Goal: Information Seeking & Learning: Learn about a topic

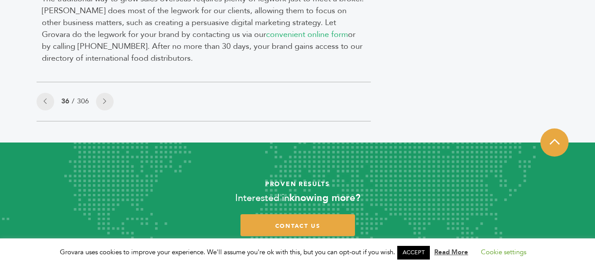
scroll to position [1010, 0]
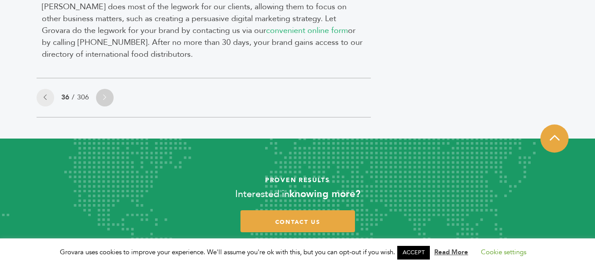
click at [103, 94] on icon at bounding box center [104, 97] width 3 height 6
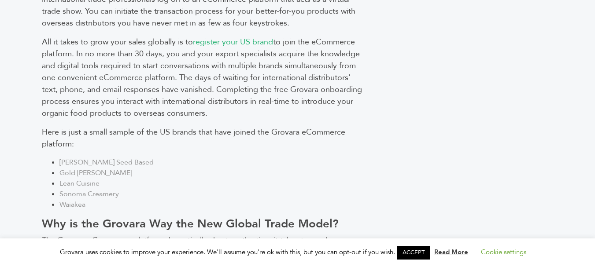
scroll to position [705, 0]
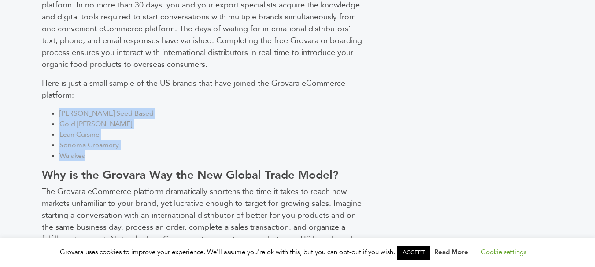
copy ul "Blake’s Seed Based Gold Fritz Snacks Lean Cuisine Sonoma Creamery Waiakea"
drag, startPoint x: 58, startPoint y: 99, endPoint x: 92, endPoint y: 144, distance: 55.7
click at [92, 144] on ul "Blake’s Seed Based Gold Fritz Snacks Lean Cuisine Sonoma Creamery Waiakea" at bounding box center [204, 134] width 324 height 53
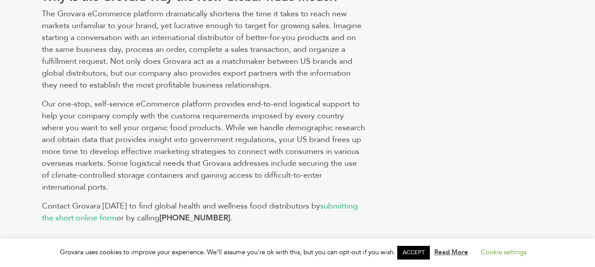
scroll to position [1013, 0]
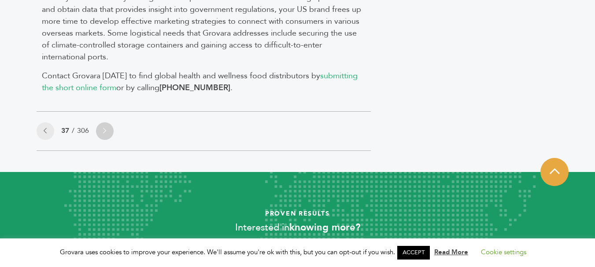
click at [106, 128] on icon at bounding box center [104, 131] width 3 height 6
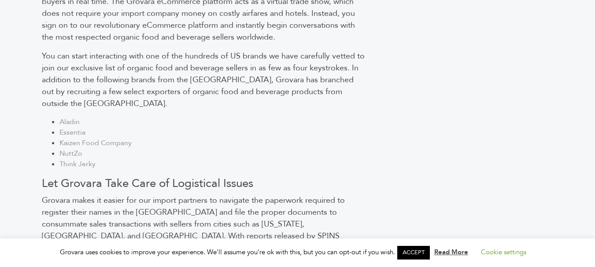
scroll to position [749, 0]
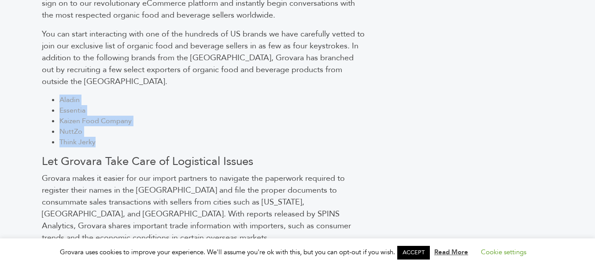
copy ul "Aladin Essentia Kaizen Food Company NuttZo Think Jerky"
drag, startPoint x: 58, startPoint y: 62, endPoint x: 98, endPoint y: 104, distance: 58.2
click at [98, 104] on ul "Aladin Essentia Kaizen Food Company NuttZo Think Jerky" at bounding box center [204, 121] width 324 height 53
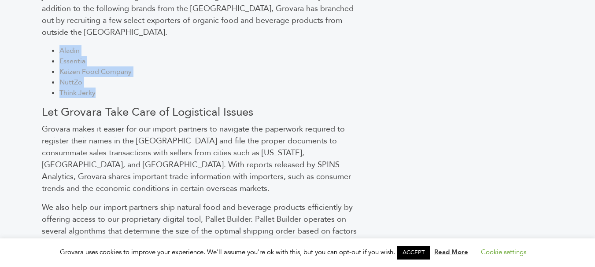
scroll to position [925, 0]
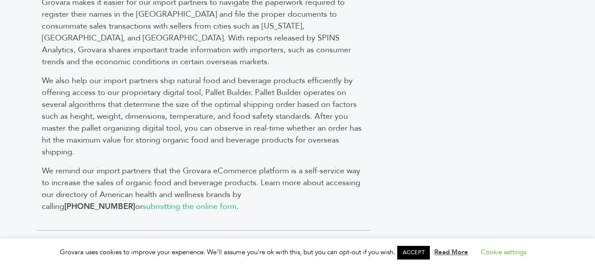
click at [106, 247] on icon at bounding box center [104, 250] width 3 height 6
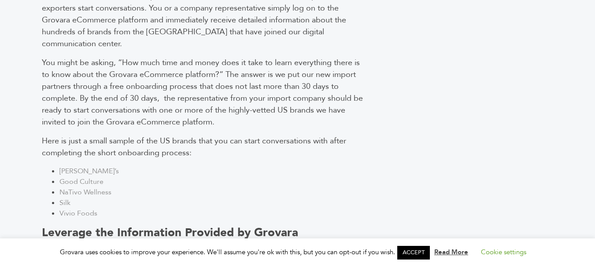
scroll to position [683, 0]
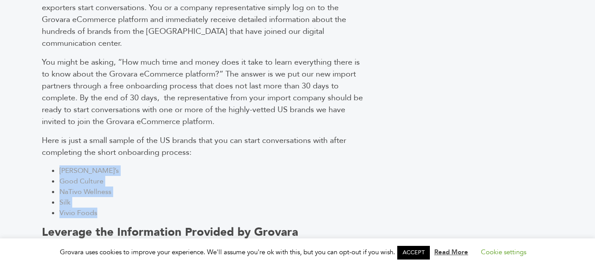
copy ul "[PERSON_NAME]’s Good Culture NaTivo Wellness Silk Vivio Foods"
drag, startPoint x: 58, startPoint y: 144, endPoint x: 111, endPoint y: 191, distance: 71.1
click at [111, 191] on ul "[PERSON_NAME]’s Good Culture NaTivo Wellness Silk Vivio Foods" at bounding box center [204, 192] width 324 height 53
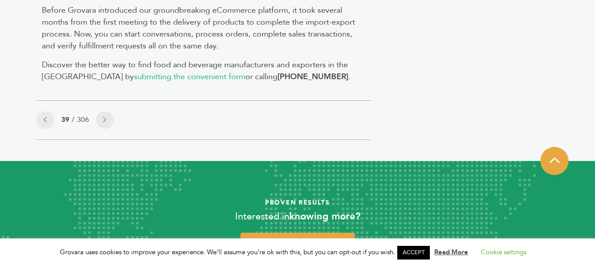
scroll to position [1123, 0]
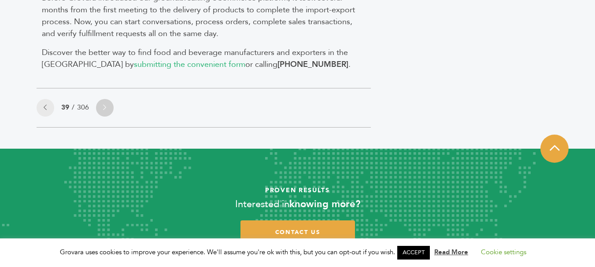
click at [104, 104] on icon at bounding box center [104, 107] width 3 height 6
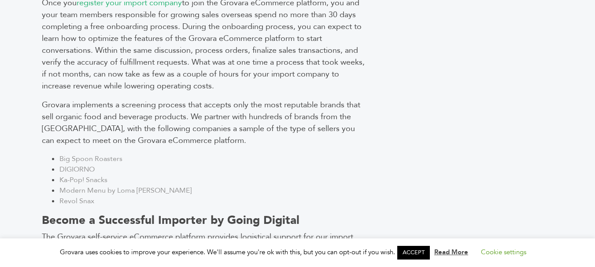
scroll to position [793, 0]
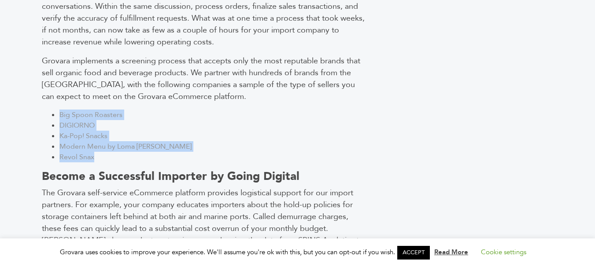
copy ul "Big Spoon Roasters DIGIORNO Ka-Pop! Snacks Modern Menu by Loma Linda Revol Snax"
drag, startPoint x: 58, startPoint y: 108, endPoint x: 101, endPoint y: 156, distance: 64.5
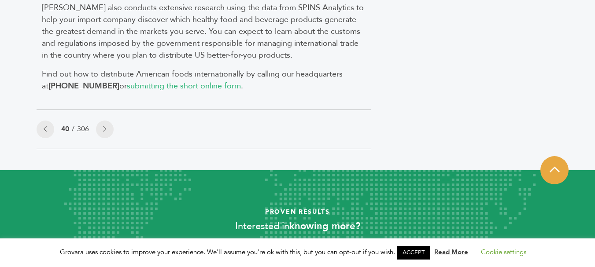
scroll to position [1057, 0]
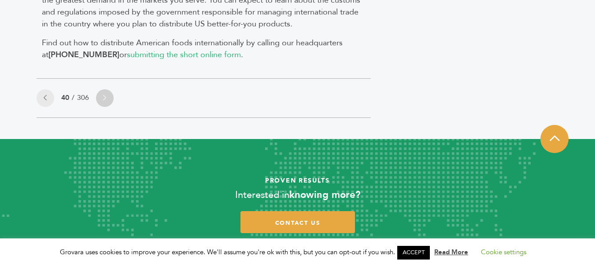
click at [99, 93] on link at bounding box center [105, 98] width 18 height 18
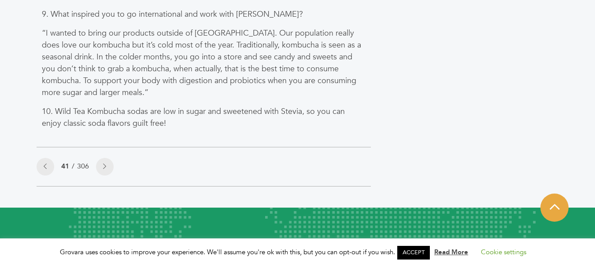
scroll to position [879, 0]
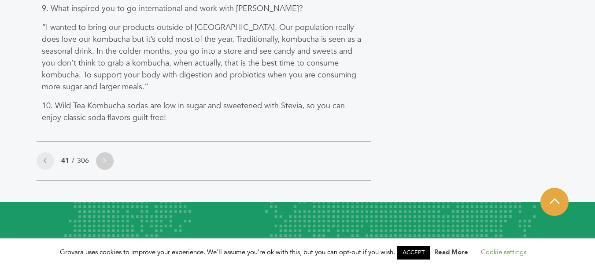
click at [106, 162] on icon at bounding box center [104, 161] width 3 height 6
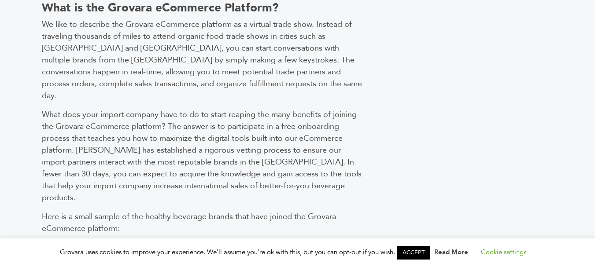
scroll to position [617, 0]
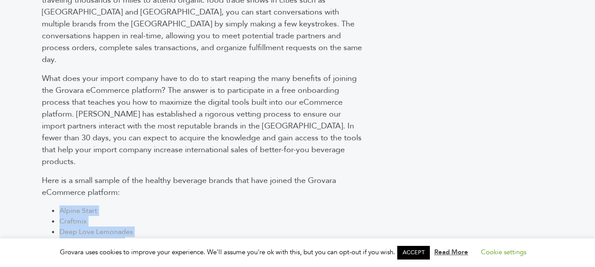
copy ul "Alpine Start Craftmix Deep Love Lemonades EBOOST Super Fuel Four Sigmatic"
drag, startPoint x: 58, startPoint y: 163, endPoint x: 111, endPoint y: 214, distance: 73.5
click at [111, 214] on div "As a distributor of organic food products , the key to increasing sales is intr…" at bounding box center [204, 133] width 334 height 774
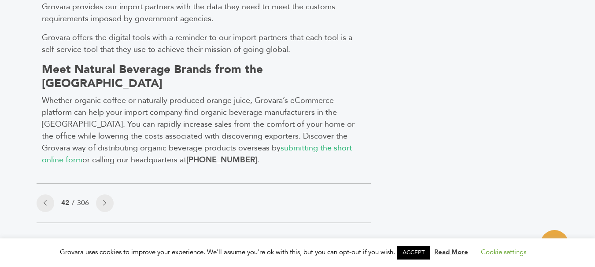
scroll to position [1013, 0]
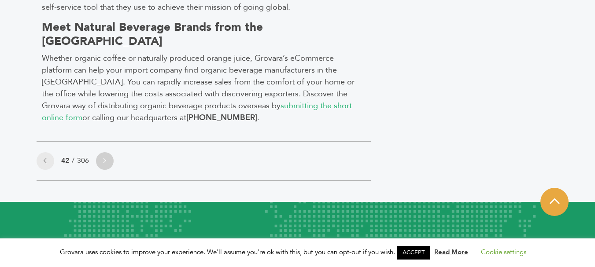
click at [106, 158] on icon at bounding box center [104, 161] width 3 height 6
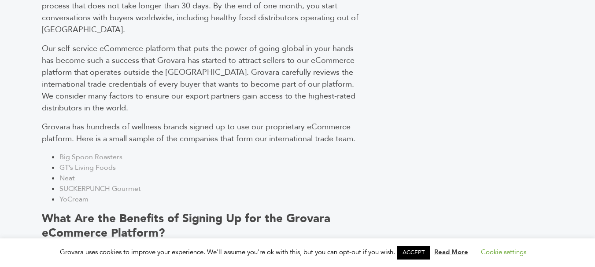
scroll to position [661, 0]
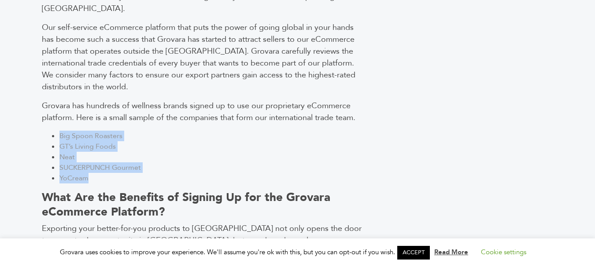
copy ul "Big Spoon Roasters GT’s Living Foods Neat SUCKERPUNCH Gourmet YoCream"
drag, startPoint x: 69, startPoint y: 84, endPoint x: 89, endPoint y: 124, distance: 44.1
click at [89, 131] on ul "Big Spoon Roasters GT’s Living Foods Neat SUCKERPUNCH Gourmet YoCream" at bounding box center [204, 157] width 324 height 53
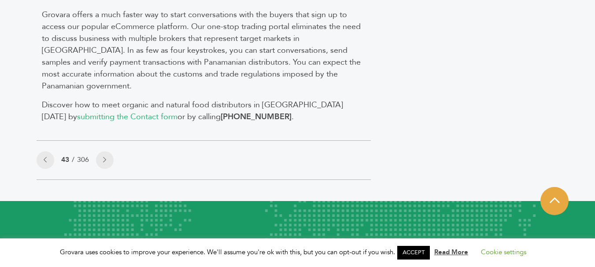
scroll to position [1013, 0]
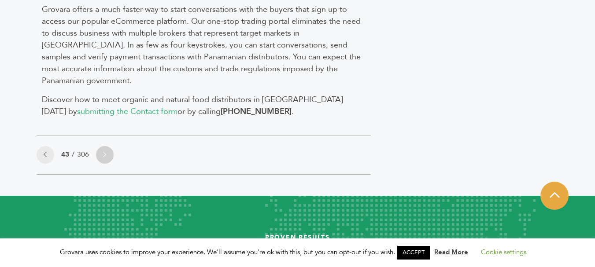
click at [107, 146] on link at bounding box center [105, 155] width 18 height 18
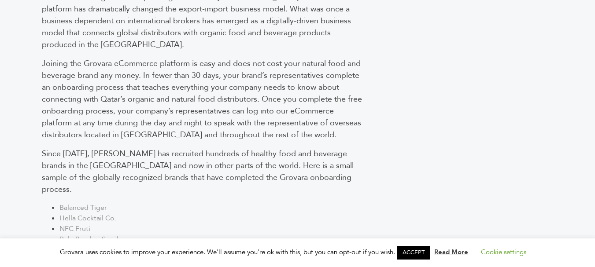
scroll to position [661, 0]
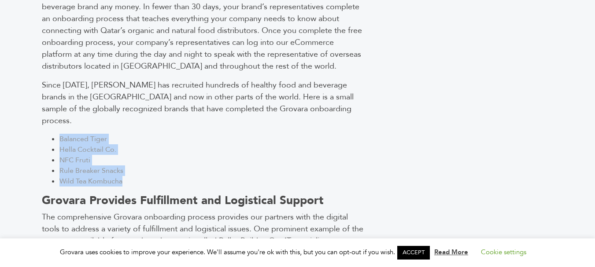
drag, startPoint x: 59, startPoint y: 80, endPoint x: 154, endPoint y: 93, distance: 96.1
click at [132, 127] on div "As host of the 2022 World Cup, Qatar has received more international exposure t…" at bounding box center [204, 77] width 334 height 750
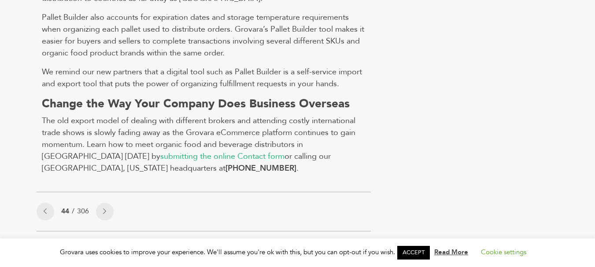
scroll to position [969, 0]
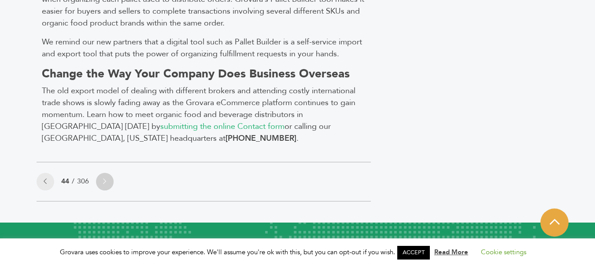
click at [106, 178] on icon at bounding box center [104, 181] width 3 height 6
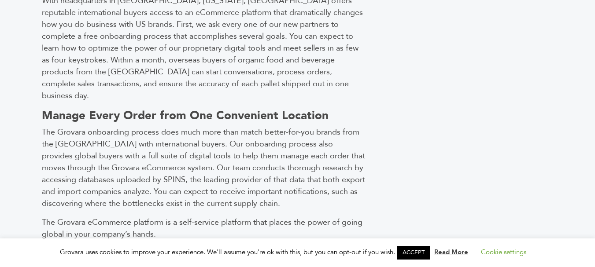
scroll to position [793, 0]
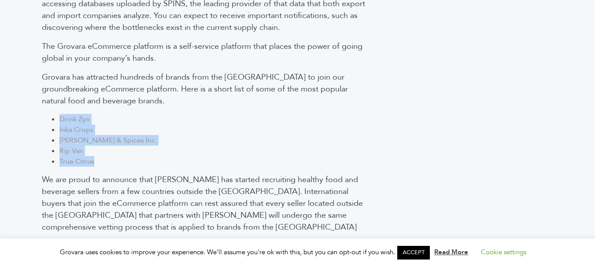
drag, startPoint x: 58, startPoint y: 85, endPoint x: 96, endPoint y: 132, distance: 60.1
click at [96, 132] on ul "Drink Zyn Inka Crops [PERSON_NAME] & Spices Inc. Rip Van True Citrus" at bounding box center [204, 140] width 324 height 53
copy ul "Drink Zyn Inka Crops [PERSON_NAME] & Spices Inc. Rip Van True Citrus"
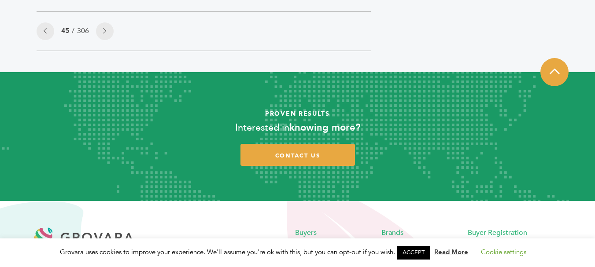
scroll to position [1057, 0]
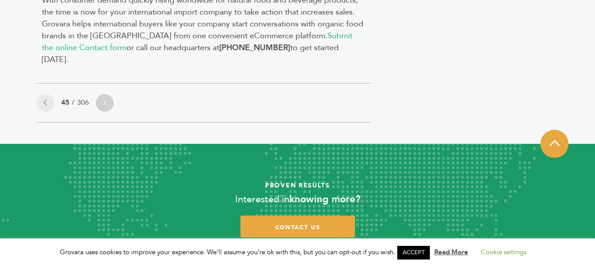
click at [106, 100] on icon at bounding box center [104, 103] width 3 height 6
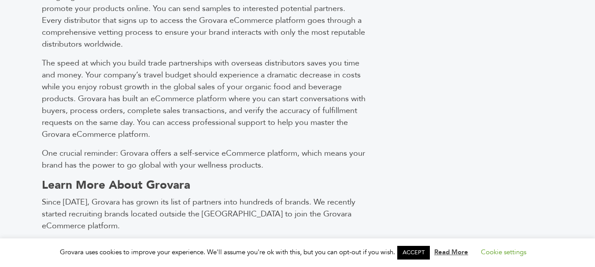
scroll to position [881, 0]
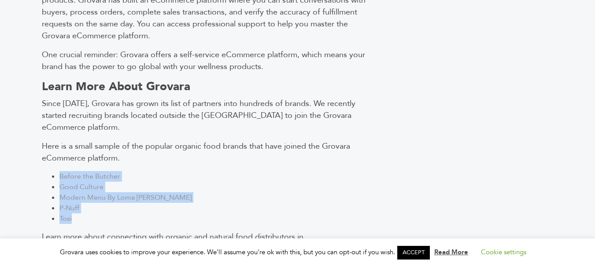
drag, startPoint x: 59, startPoint y: 120, endPoint x: 88, endPoint y: 170, distance: 57.2
copy ul "Before the Butcher Good Culture Modern Menu By Loma Linda P-Nuff Tosi"
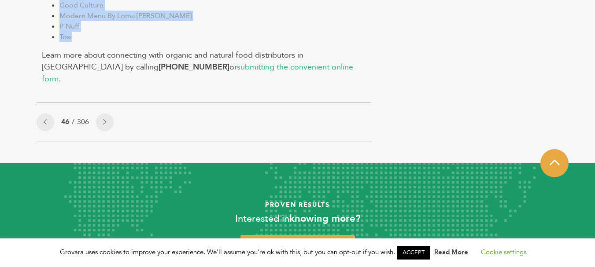
scroll to position [1030, 0]
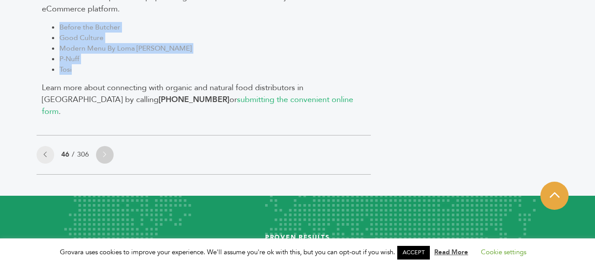
click at [106, 151] on icon at bounding box center [104, 154] width 3 height 6
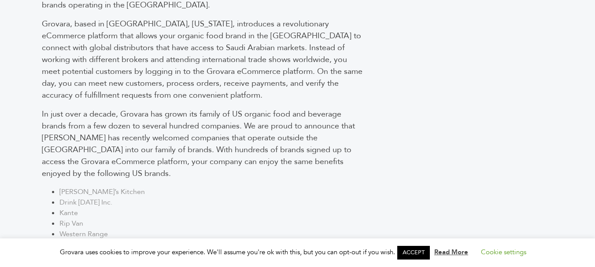
scroll to position [661, 0]
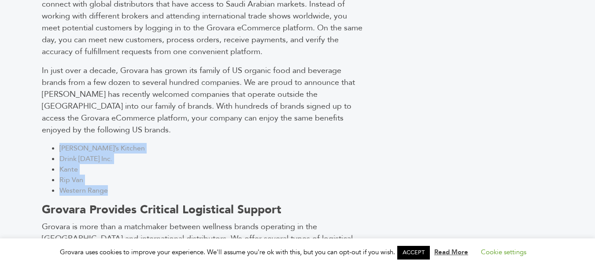
drag, startPoint x: 60, startPoint y: 118, endPoint x: 119, endPoint y: 164, distance: 74.3
click at [118, 165] on div "Several factors have helped strengthen international trade ties between the Uni…" at bounding box center [204, 72] width 334 height 741
copy ul "[PERSON_NAME]’s Kitchen Drink [DATE] Inc. Kante Rip Van Western Range"
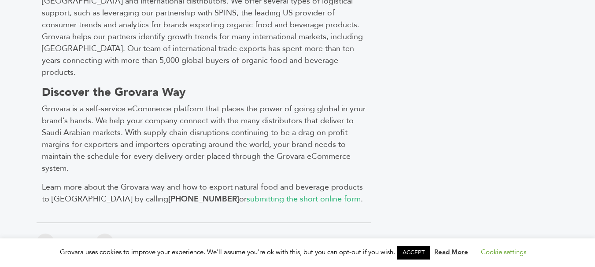
scroll to position [1013, 0]
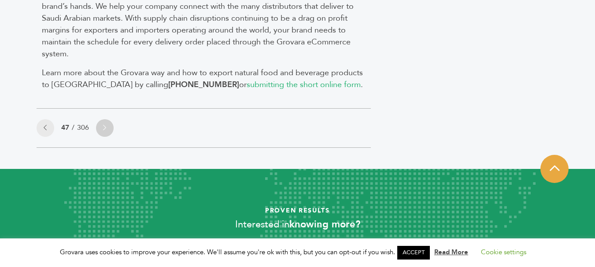
click at [103, 119] on link at bounding box center [105, 128] width 18 height 18
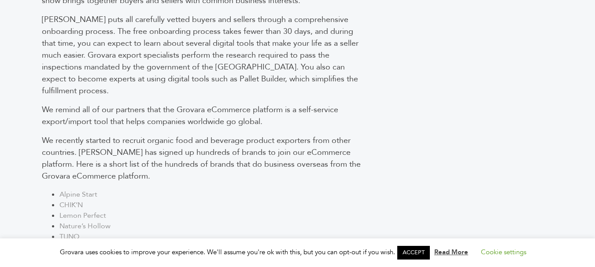
scroll to position [749, 0]
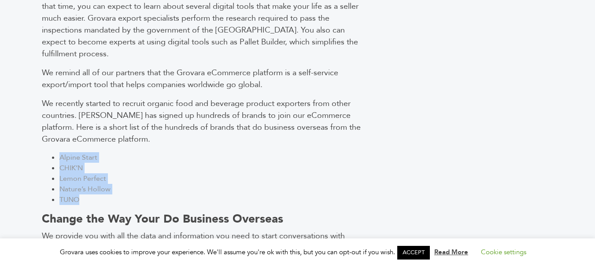
drag, startPoint x: 60, startPoint y: 99, endPoint x: 93, endPoint y: 144, distance: 55.4
copy ul "Alpine Start CHIK’N Lemon Perfect Nature’s Hollow TUNO"
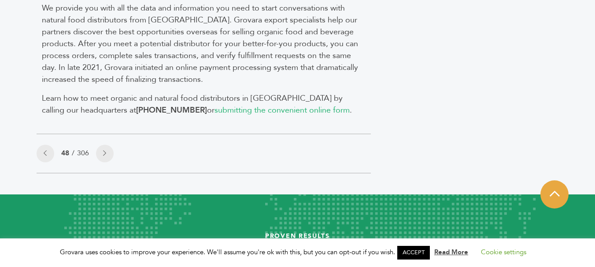
scroll to position [1013, 0]
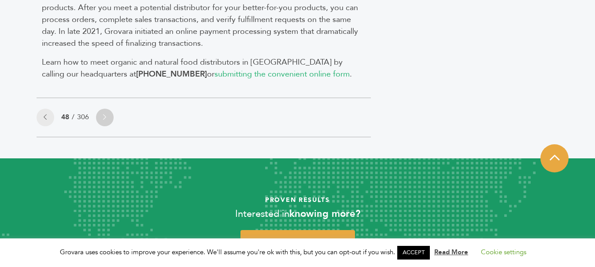
click at [105, 109] on link at bounding box center [105, 118] width 18 height 18
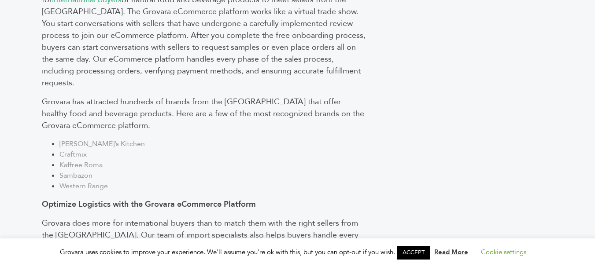
scroll to position [661, 0]
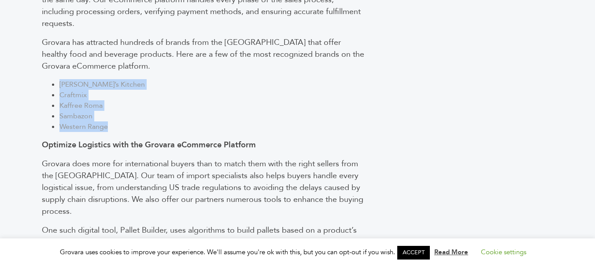
drag, startPoint x: 59, startPoint y: 65, endPoint x: 111, endPoint y: 114, distance: 71.3
click at [111, 114] on div "Finding sellers of better-for-you food and beverage products involves completin…" at bounding box center [204, 76] width 334 height 782
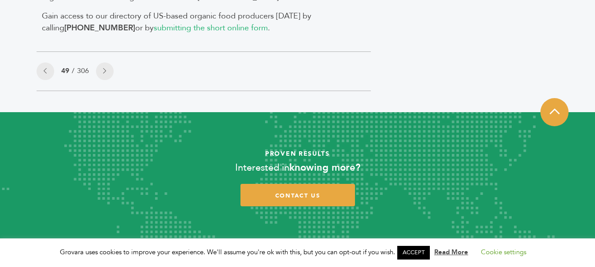
scroll to position [1057, 0]
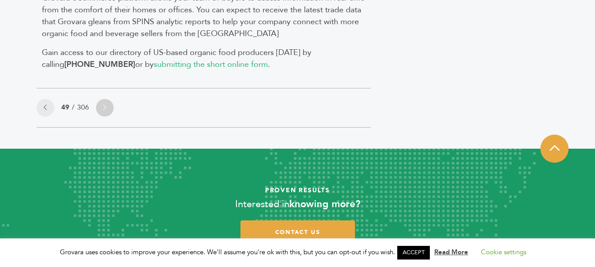
click at [101, 99] on link at bounding box center [105, 108] width 18 height 18
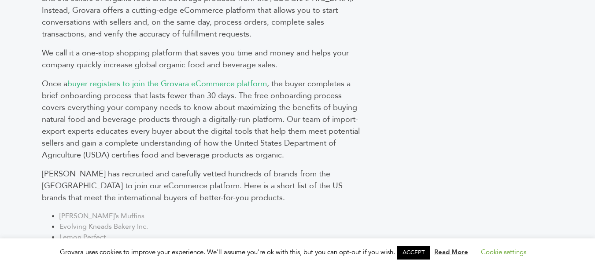
scroll to position [705, 0]
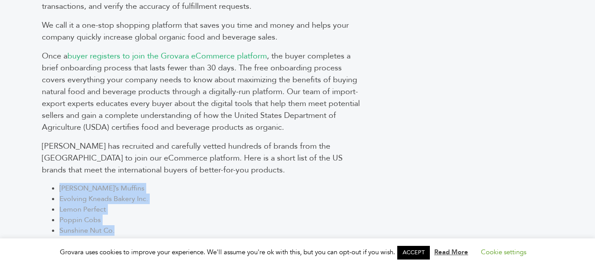
drag, startPoint x: 76, startPoint y: 177, endPoint x: 165, endPoint y: 208, distance: 94.3
click at [117, 220] on ul "Abe’s Muffins Evolving Kneads Bakery Inc. Lemon Perfect Poppin Cobs Sunshine Nu…" at bounding box center [204, 209] width 324 height 53
copy ul "Abe’s Muffins Evolving Kneads Bakery Inc. Lemon Perfect Poppin Cobs Sunshine Nu…"
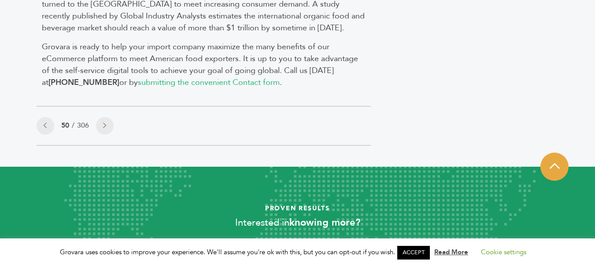
scroll to position [992, 0]
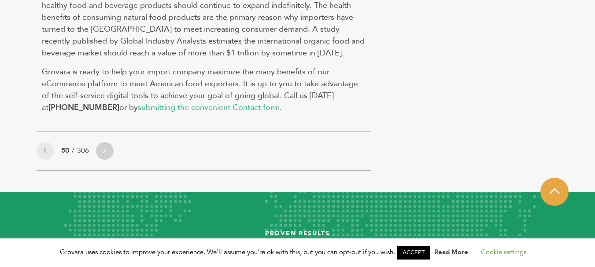
click at [110, 142] on link at bounding box center [105, 151] width 18 height 18
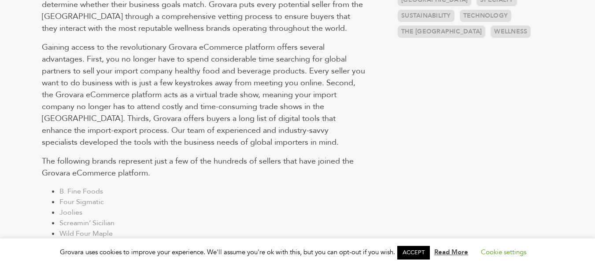
scroll to position [572, 0]
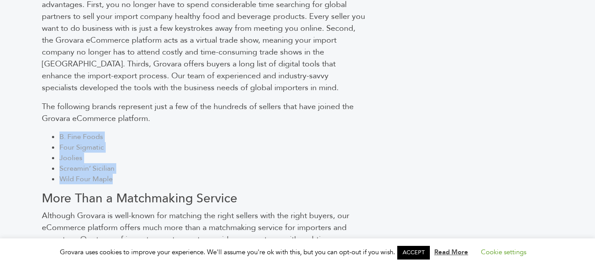
copy ul "B. Fine Foods Four Sigmatic Joolies Screamin’ Sicilian Wild Four Maple"
drag, startPoint x: 56, startPoint y: 102, endPoint x: 119, endPoint y: 146, distance: 76.2
click at [119, 146] on ul "B. Fine Foods Four Sigmatic Joolies Screamin’ Sicilian Wild Four Maple" at bounding box center [204, 158] width 324 height 53
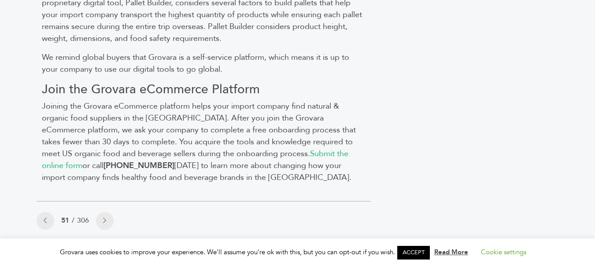
scroll to position [969, 0]
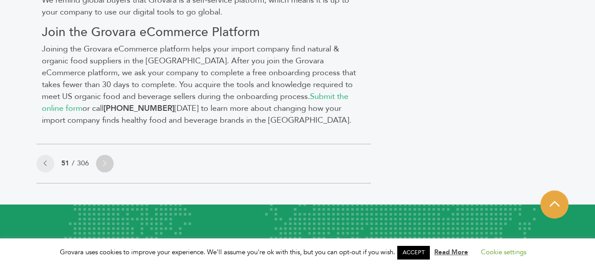
click at [105, 160] on icon at bounding box center [104, 163] width 3 height 6
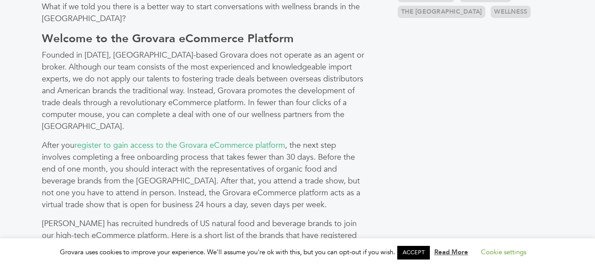
scroll to position [572, 0]
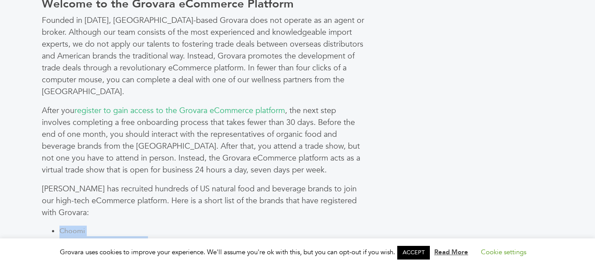
drag, startPoint x: 57, startPoint y: 173, endPoint x: 111, endPoint y: 226, distance: 76.0
click at [111, 226] on div "What does sourcing American wellness brands from the [GEOGRAPHIC_DATA] take? Do…" at bounding box center [204, 167] width 334 height 754
copy ul "Choomi Graces Goodness Organics Nature’s Hollow [GEOGRAPHIC_DATA][PERSON_NAME] …"
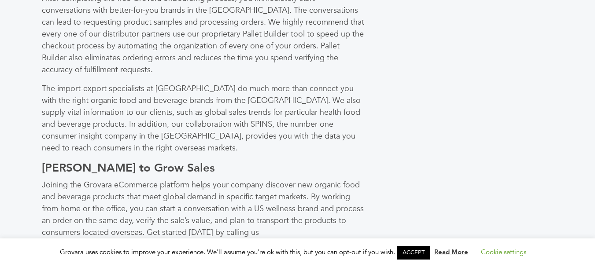
scroll to position [925, 0]
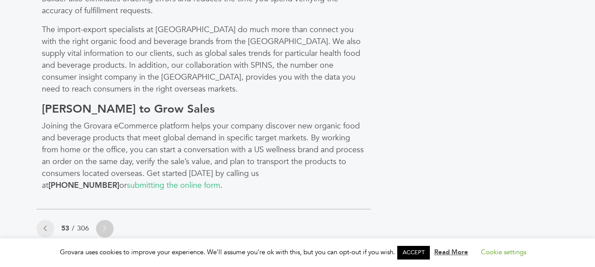
click at [103, 220] on link at bounding box center [105, 229] width 18 height 18
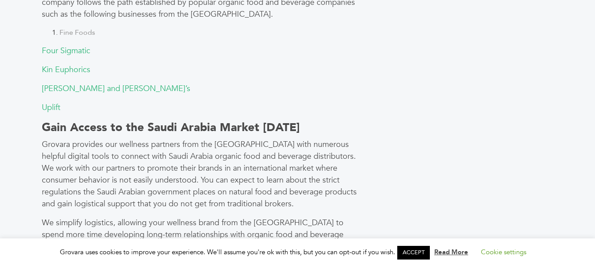
scroll to position [749, 0]
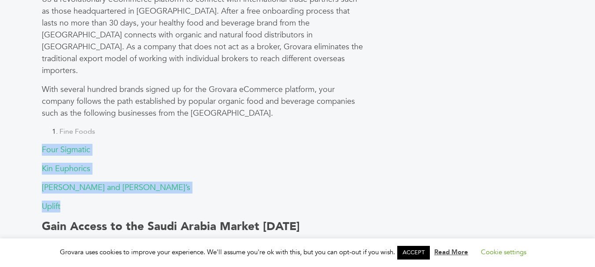
drag, startPoint x: 37, startPoint y: 89, endPoint x: 74, endPoint y: 140, distance: 64.3
copy div "Four Sigmatic Kin Euphorics [PERSON_NAME] and [PERSON_NAME]’s Uplift"
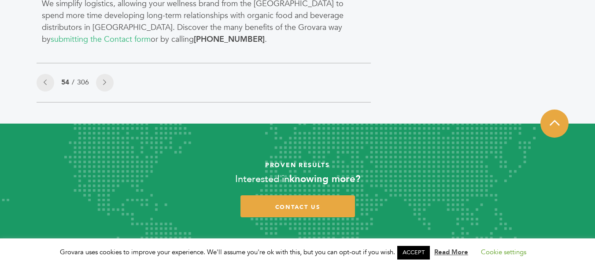
scroll to position [969, 0]
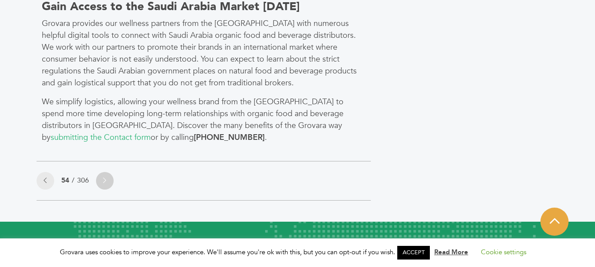
click at [106, 177] on icon at bounding box center [104, 180] width 3 height 6
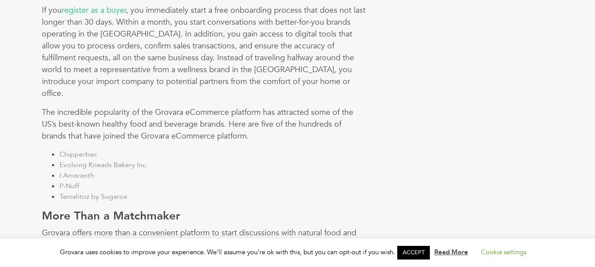
scroll to position [793, 0]
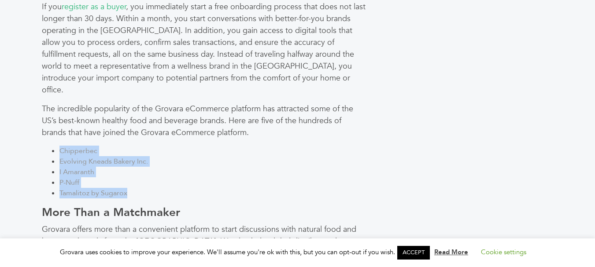
drag, startPoint x: 60, startPoint y: 93, endPoint x: 139, endPoint y: 138, distance: 90.3
click at [139, 146] on ul "Chipperbec Evolving Kneads Bakery Inc. I Amaranth P-Nuff Tamalitoz by Sugarox" at bounding box center [204, 172] width 324 height 53
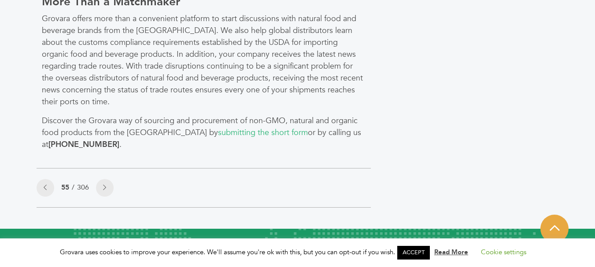
scroll to position [969, 0]
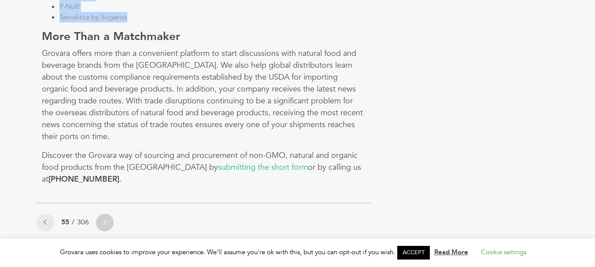
click at [104, 219] on icon at bounding box center [104, 222] width 3 height 6
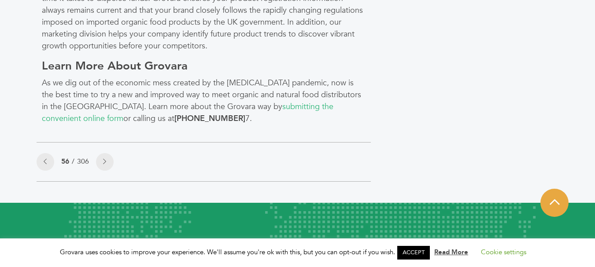
scroll to position [1013, 0]
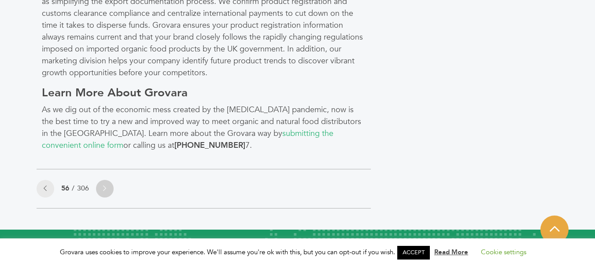
click at [106, 185] on icon at bounding box center [104, 188] width 3 height 6
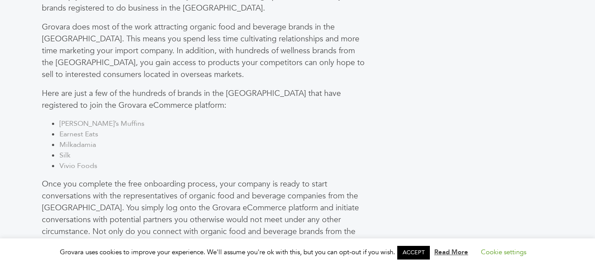
scroll to position [705, 0]
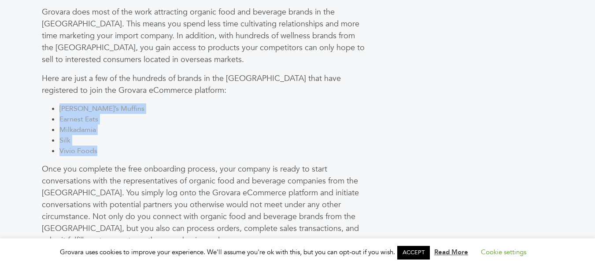
copy ul "Abe’s Muffins Earnest Eats Milkadamia Silk Vivio Foods"
drag, startPoint x: 61, startPoint y: 103, endPoint x: 111, endPoint y: 150, distance: 68.9
click at [111, 150] on div "How would you like access to a directory of natural/organic food and beverage s…" at bounding box center [204, 41] width 334 height 766
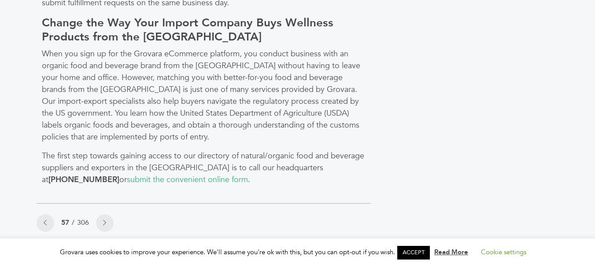
scroll to position [969, 0]
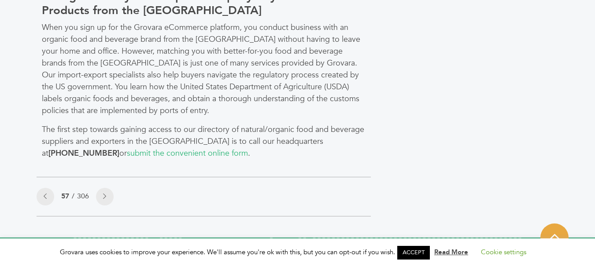
drag, startPoint x: 104, startPoint y: 196, endPoint x: 118, endPoint y: 192, distance: 14.4
click at [105, 196] on icon at bounding box center [104, 196] width 3 height 6
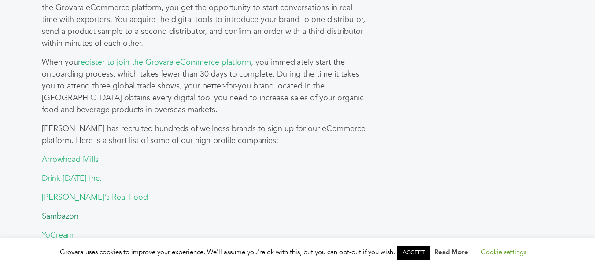
scroll to position [729, 0]
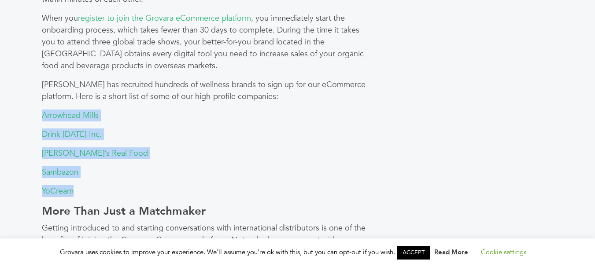
drag, startPoint x: 42, startPoint y: 92, endPoint x: 153, endPoint y: 169, distance: 134.6
click at [78, 166] on div "For more than a decade, the overseas demand for American organic food and bever…" at bounding box center [204, 21] width 334 height 810
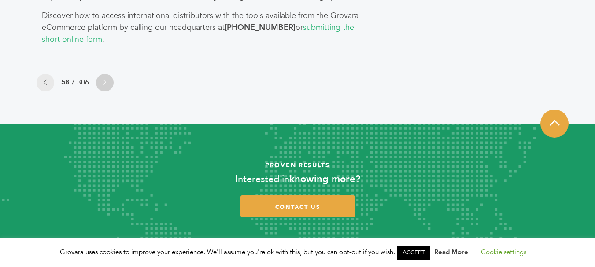
scroll to position [1082, 0]
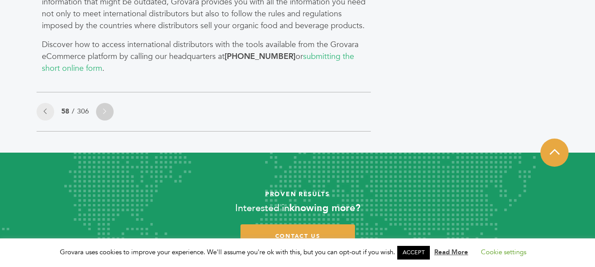
click at [108, 103] on link at bounding box center [105, 112] width 18 height 18
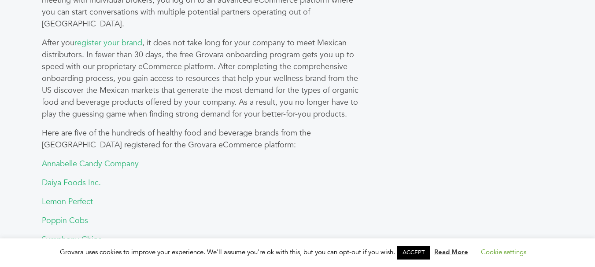
scroll to position [661, 0]
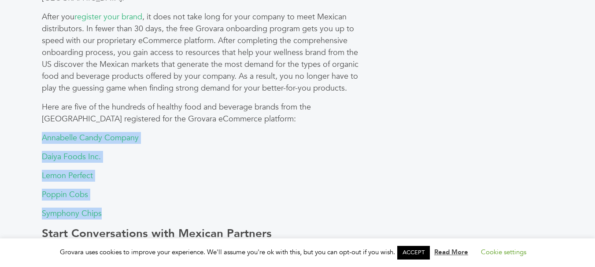
drag, startPoint x: 39, startPoint y: 97, endPoint x: 110, endPoint y: 169, distance: 100.9
click at [110, 169] on div "Some of the most lucrative markets for better-for-you brands in the [GEOGRAPHIC…" at bounding box center [204, 53] width 334 height 770
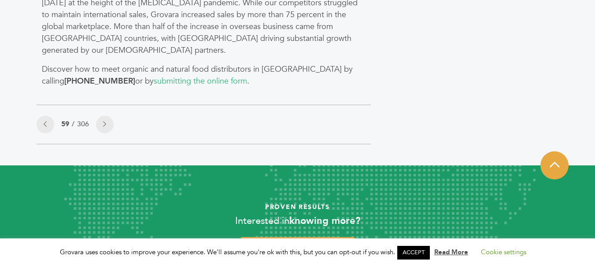
scroll to position [925, 0]
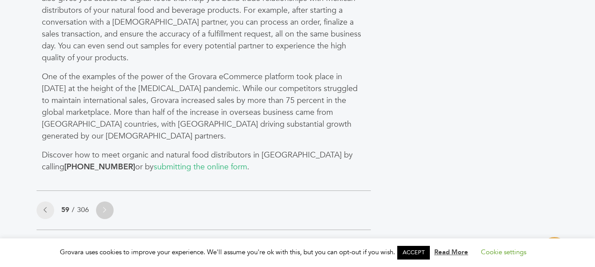
click at [107, 202] on link at bounding box center [105, 211] width 18 height 18
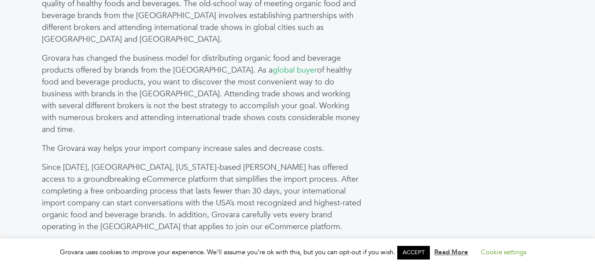
scroll to position [749, 0]
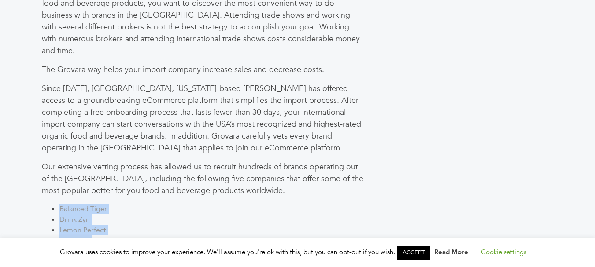
copy ul "Balanced Tiger Drink [PERSON_NAME] Perfect Palermo’s Waterloo"
drag, startPoint x: 56, startPoint y: 126, endPoint x: 100, endPoint y: 175, distance: 66.1
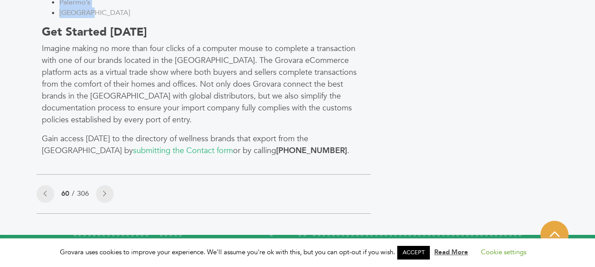
scroll to position [957, 0]
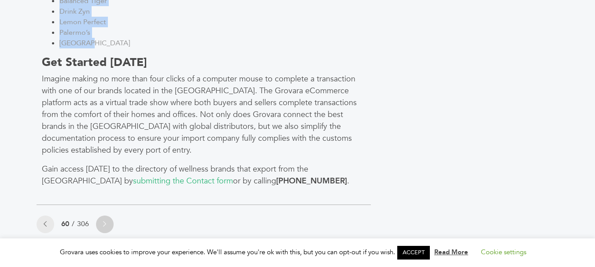
click at [106, 221] on icon at bounding box center [104, 224] width 3 height 6
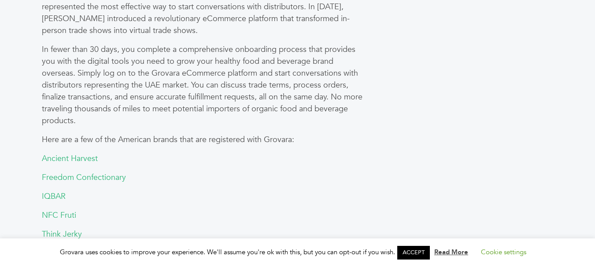
scroll to position [881, 0]
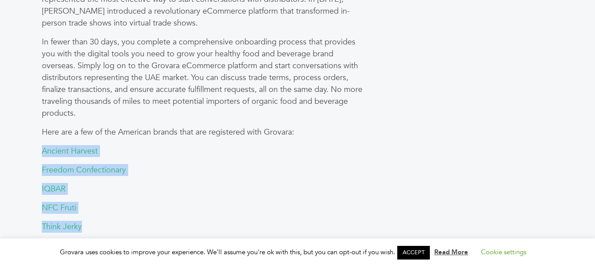
drag, startPoint x: 36, startPoint y: 96, endPoint x: 89, endPoint y: 170, distance: 89.9
copy div "Ancient Harvest Freedom Confectionary IQBAR NFC Fruti Think Jerky"
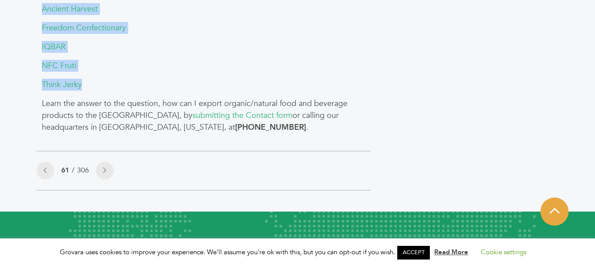
scroll to position [958, 0]
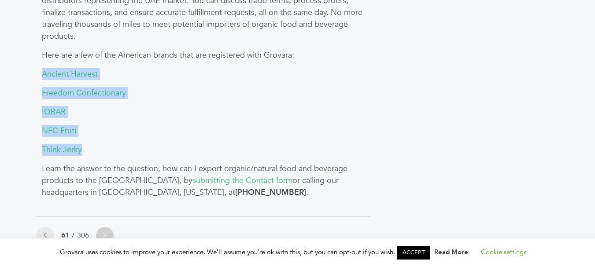
click at [110, 227] on link at bounding box center [105, 236] width 18 height 18
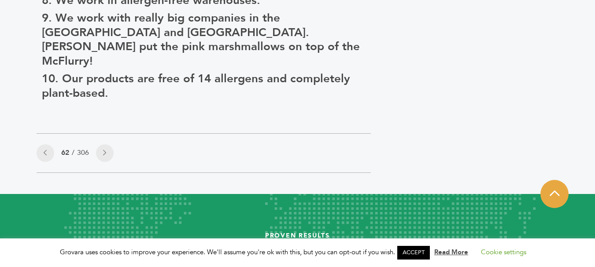
scroll to position [705, 0]
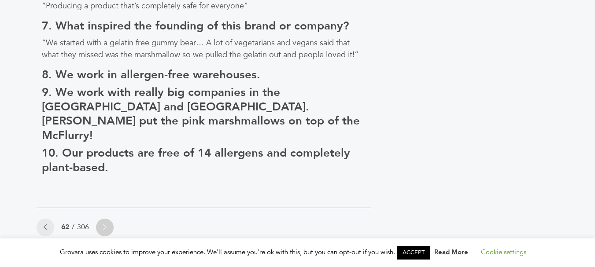
click at [105, 224] on icon at bounding box center [104, 227] width 3 height 6
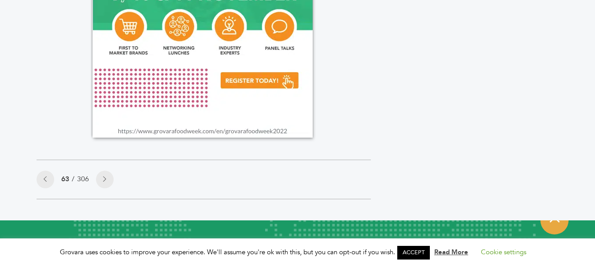
scroll to position [1340, 0]
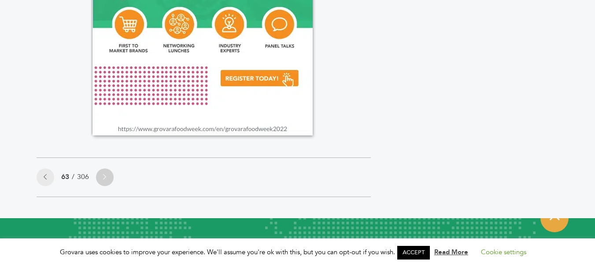
click at [110, 169] on link at bounding box center [105, 178] width 18 height 18
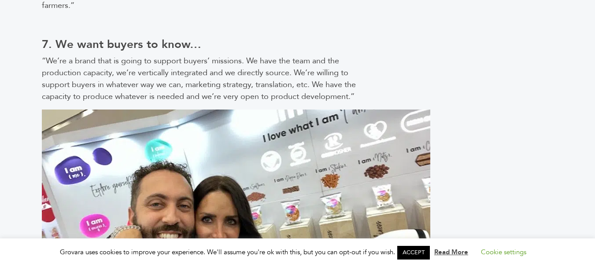
scroll to position [1223, 0]
